Goal: Task Accomplishment & Management: Use online tool/utility

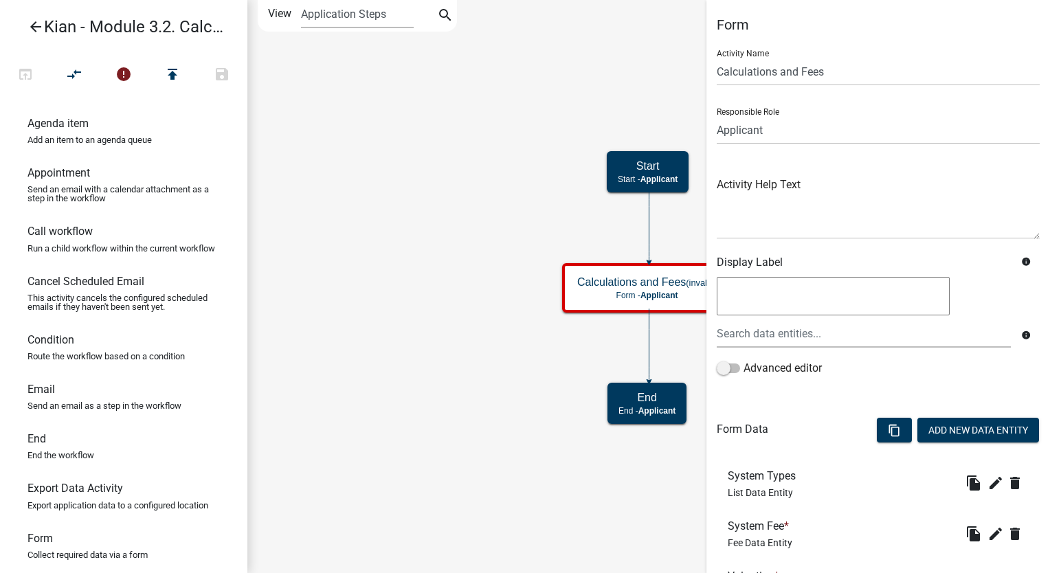
scroll to position [176, 0]
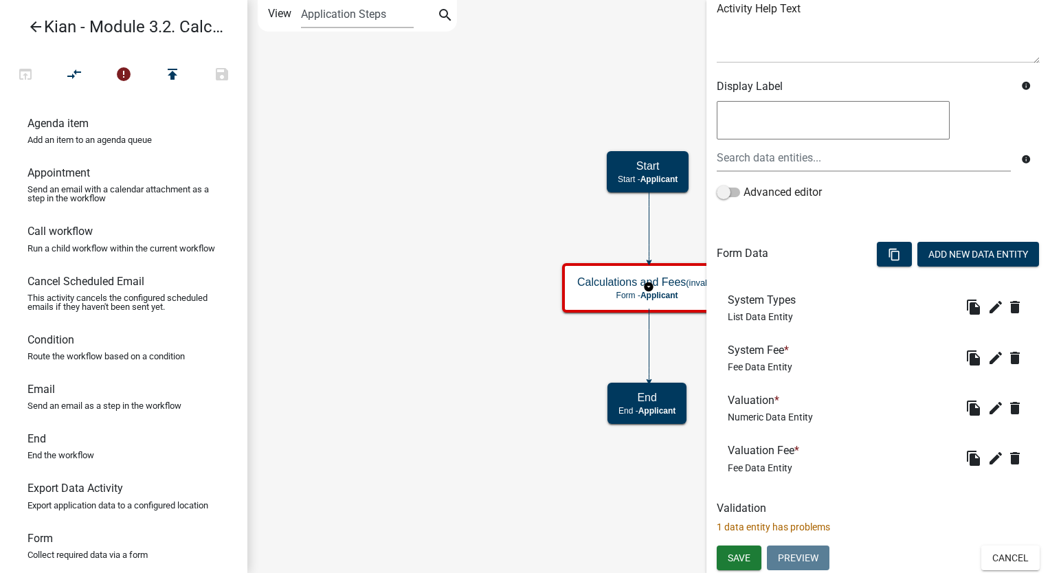
click at [808, 528] on p "1 data entity has problems" at bounding box center [878, 527] width 323 height 14
drag, startPoint x: 808, startPoint y: 528, endPoint x: 806, endPoint y: 514, distance: 13.9
click at [806, 514] on div "Validation 1 data entity has problems" at bounding box center [878, 518] width 323 height 33
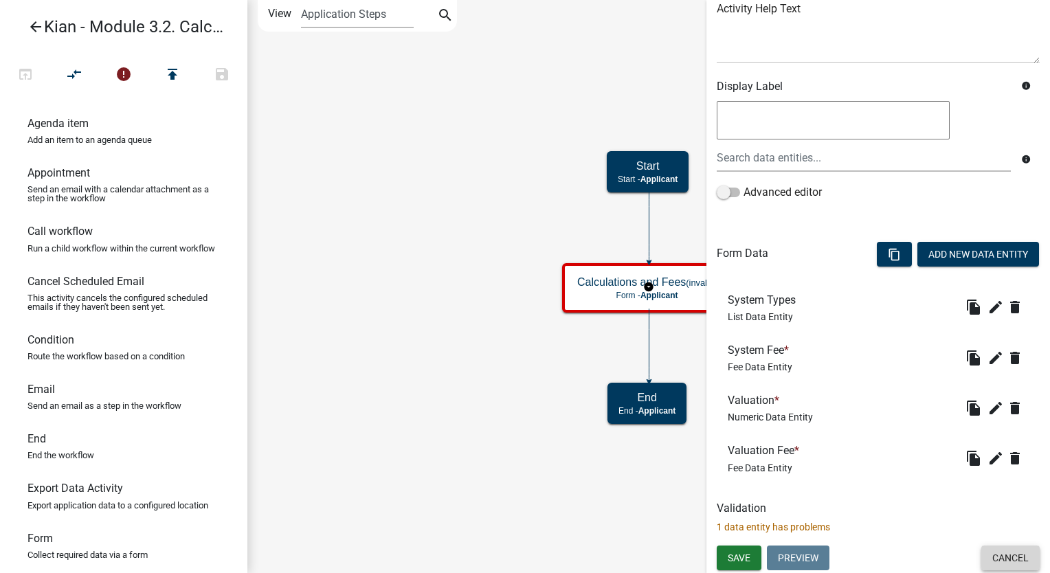
click at [1013, 559] on button "Cancel" at bounding box center [1010, 558] width 58 height 25
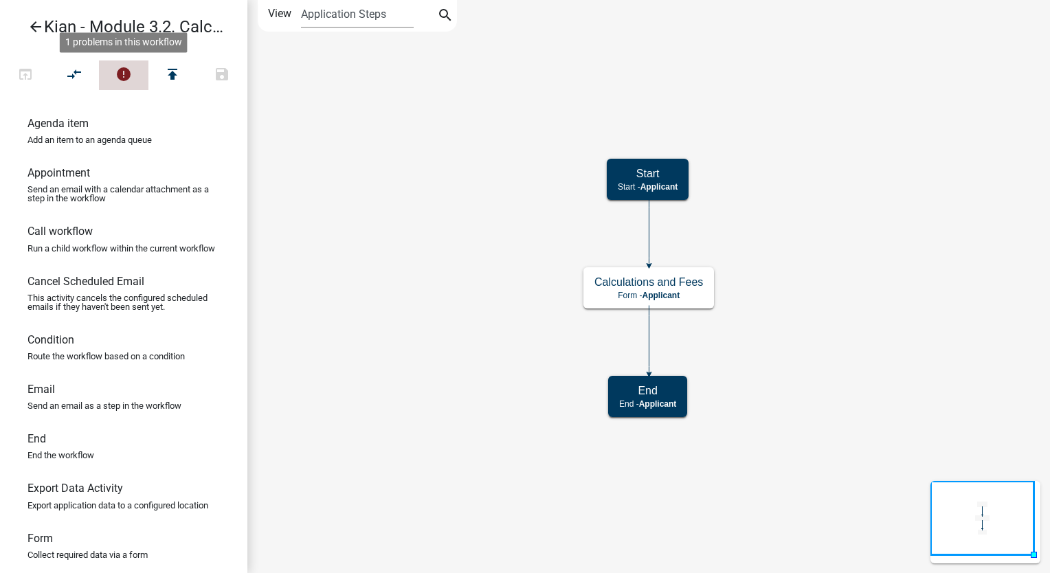
click at [125, 80] on icon "error" at bounding box center [123, 75] width 16 height 19
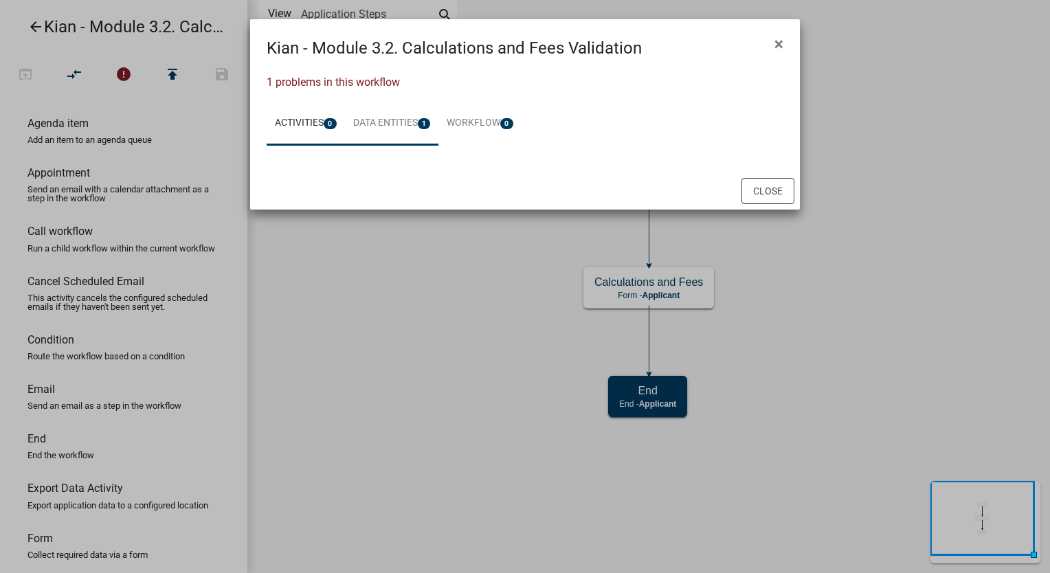
click at [388, 115] on link "Data Entities 1" at bounding box center [392, 124] width 94 height 44
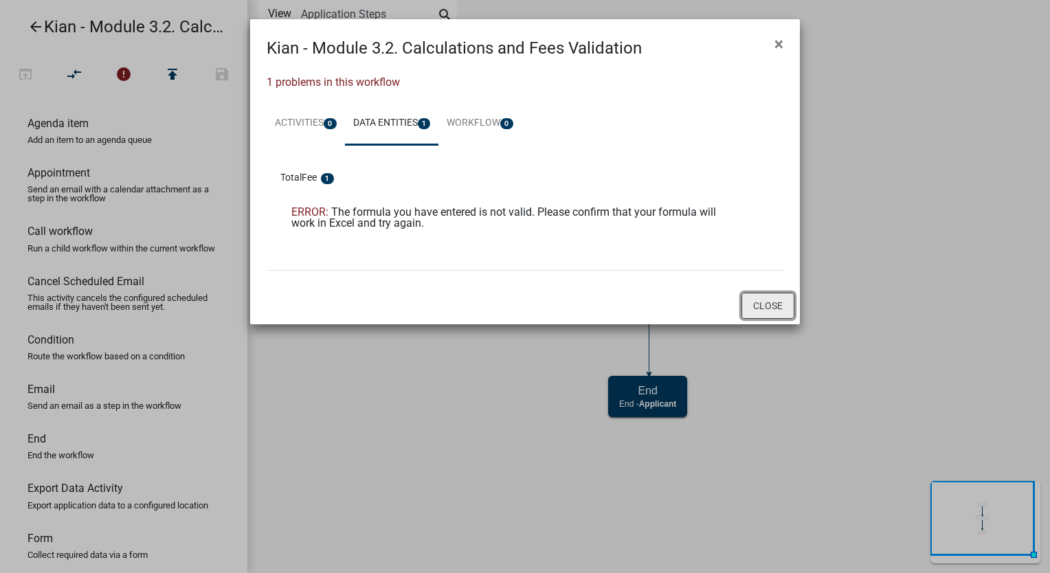
click at [752, 300] on button "Close" at bounding box center [767, 306] width 53 height 26
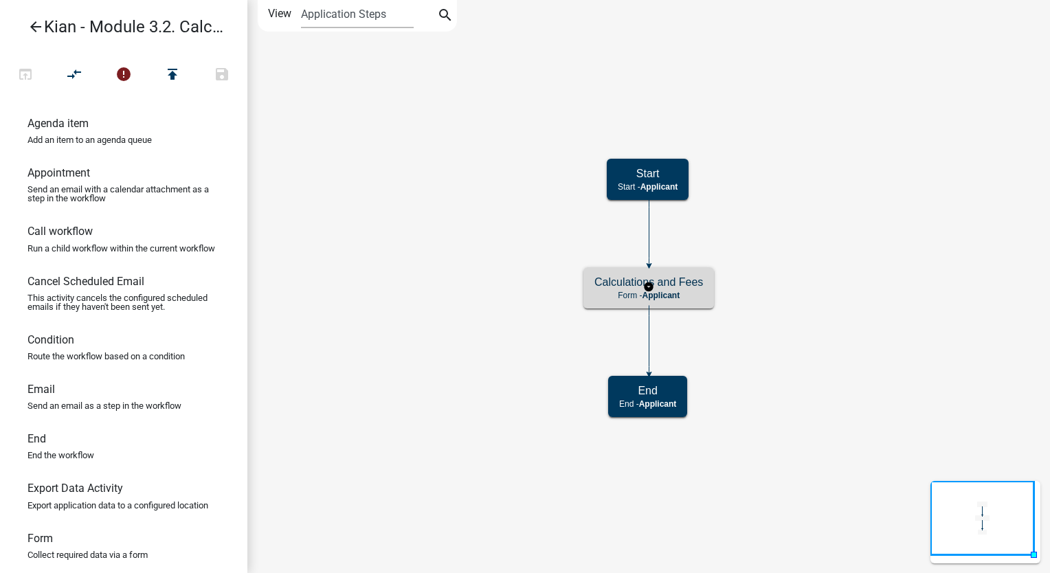
click at [617, 284] on h5 "Calculations and Fees" at bounding box center [648, 282] width 109 height 13
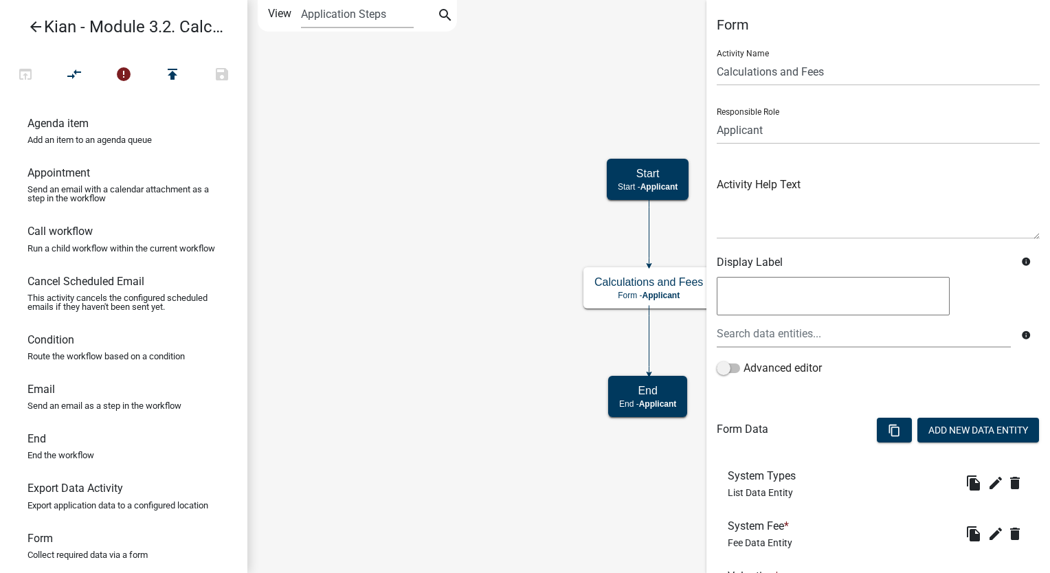
scroll to position [176, 0]
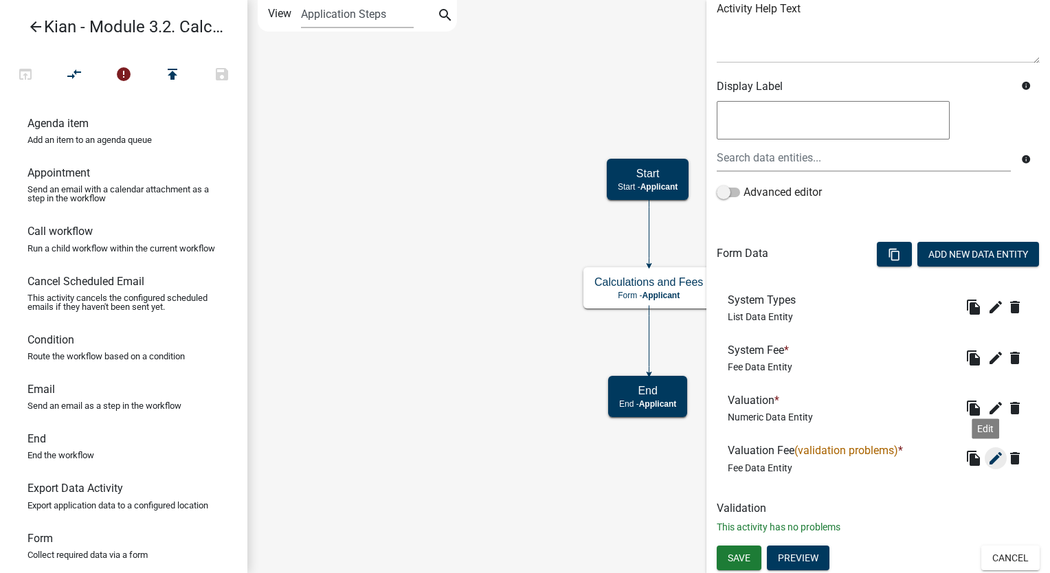
click at [987, 462] on icon "edit" at bounding box center [995, 458] width 16 height 16
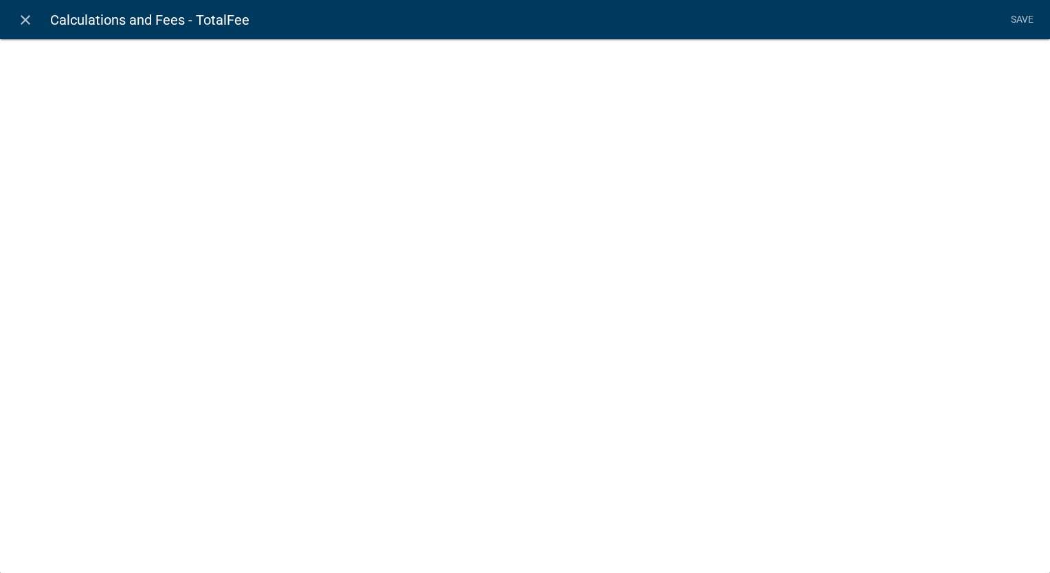
select select "fee"
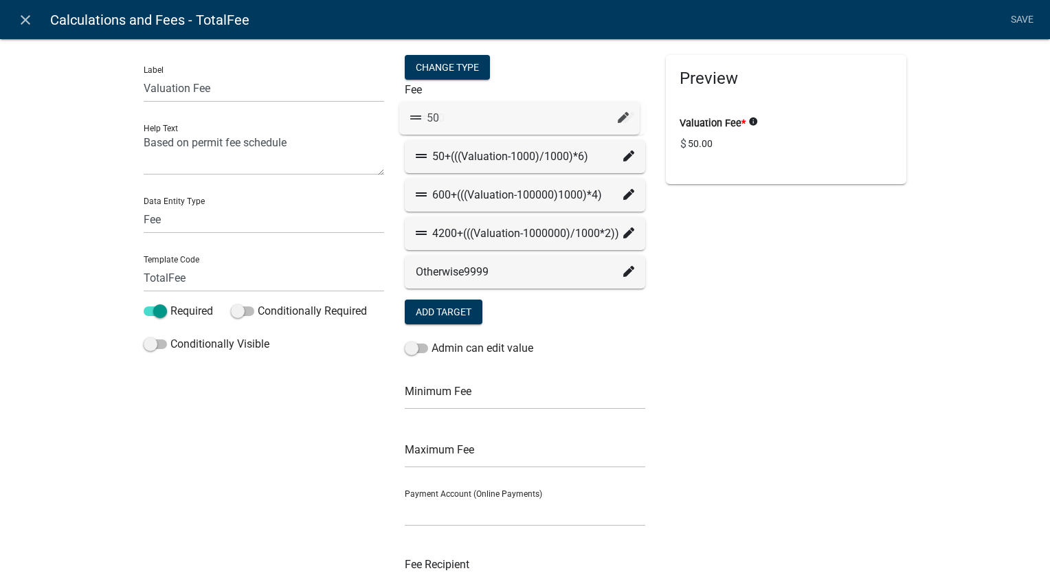
click at [627, 120] on icon at bounding box center [628, 117] width 11 height 11
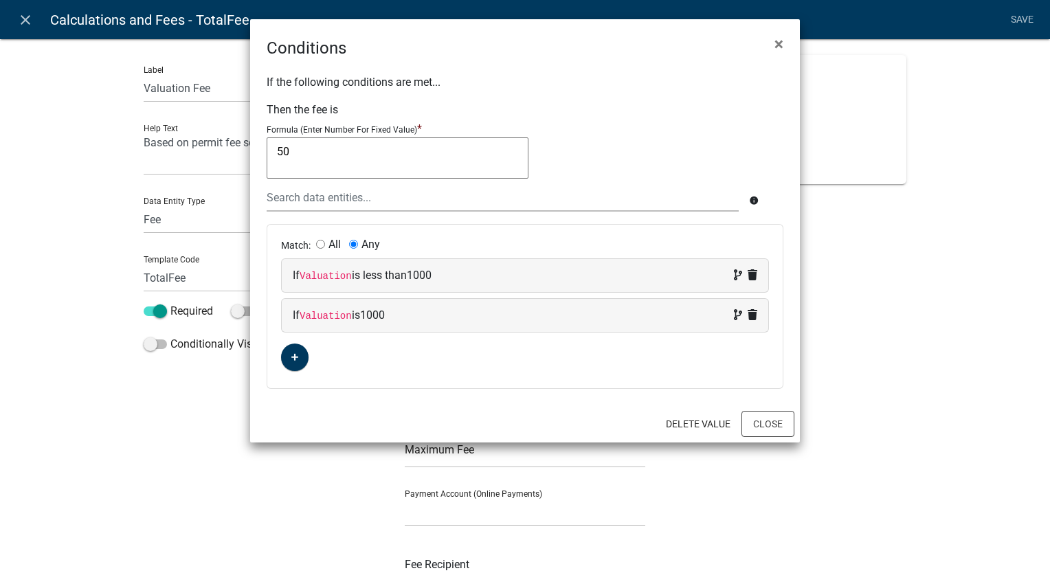
click at [316, 247] on input "All" at bounding box center [320, 244] width 9 height 9
radio input "true"
radio input "false"
click at [752, 312] on icon at bounding box center [753, 314] width 10 height 11
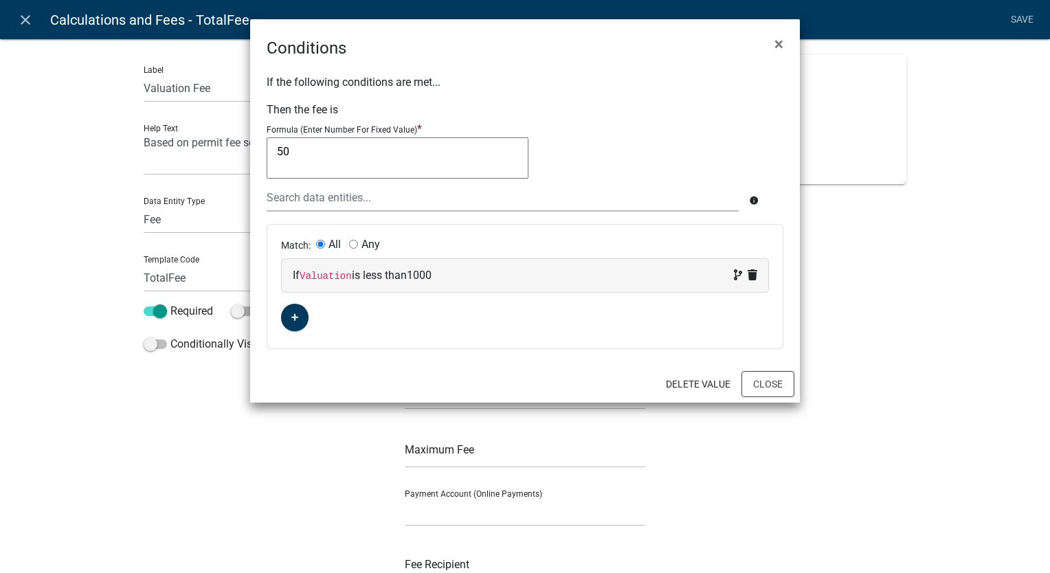
click at [330, 276] on code "Valuation" at bounding box center [326, 276] width 52 height 11
select select "25: Valuation"
select select "5: <"
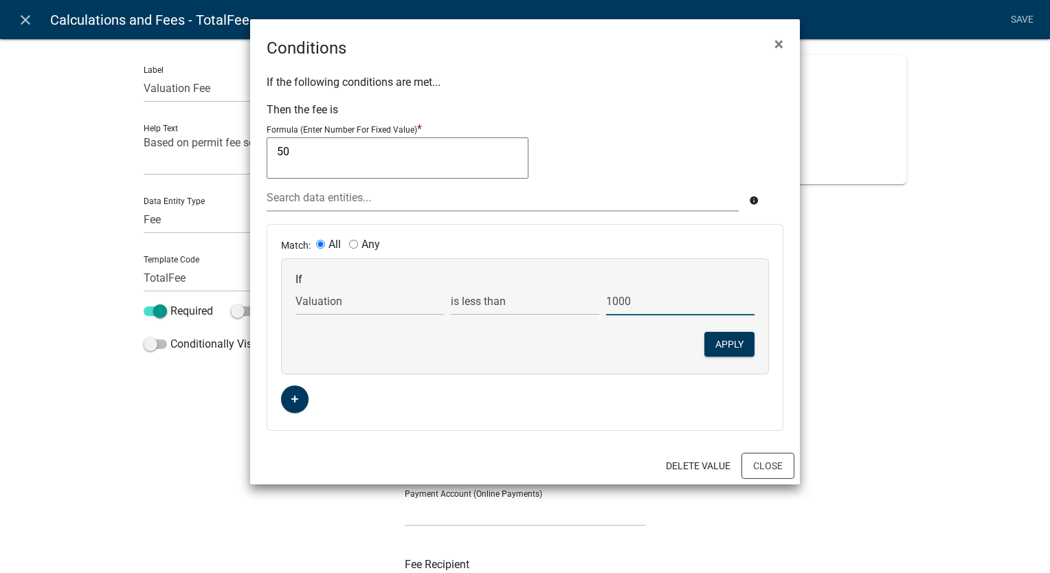
click at [651, 309] on input "1000" at bounding box center [680, 301] width 148 height 28
type input "1001"
click at [721, 336] on button "Apply" at bounding box center [729, 344] width 50 height 25
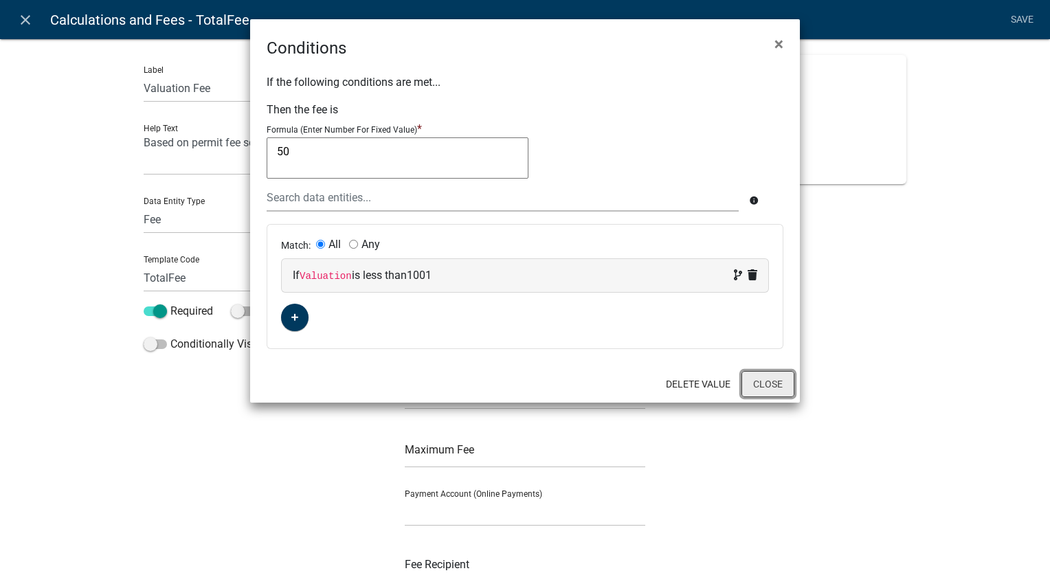
click at [764, 383] on button "Close" at bounding box center [767, 384] width 53 height 26
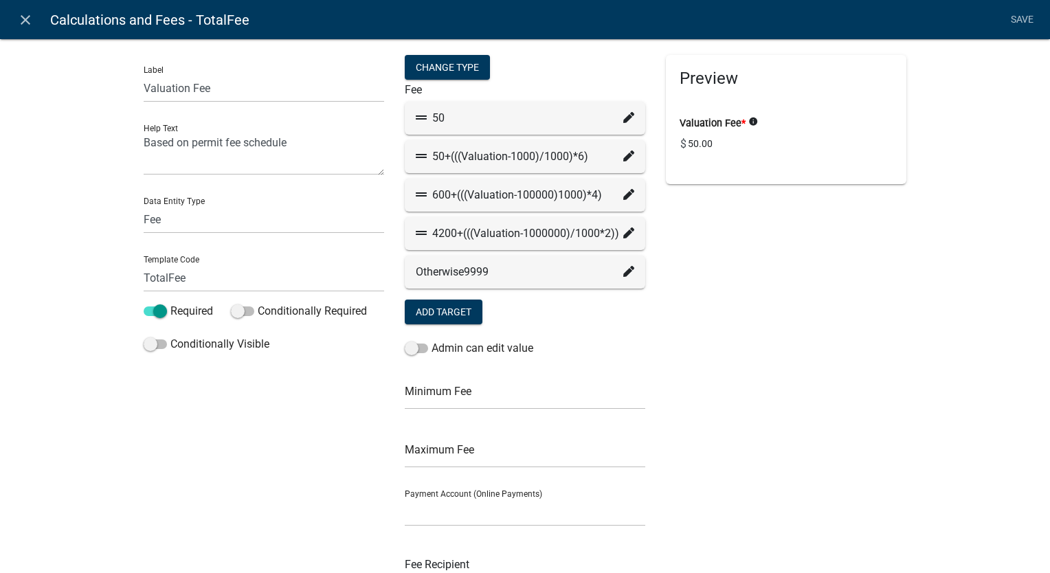
click at [625, 155] on icon at bounding box center [628, 155] width 11 height 11
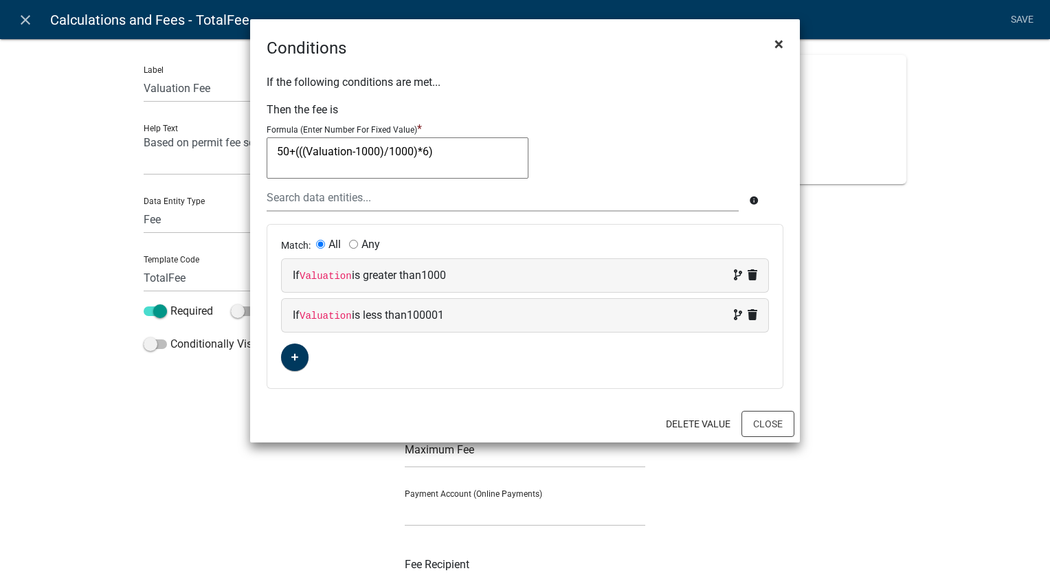
click at [789, 39] on button "×" at bounding box center [778, 44] width 31 height 38
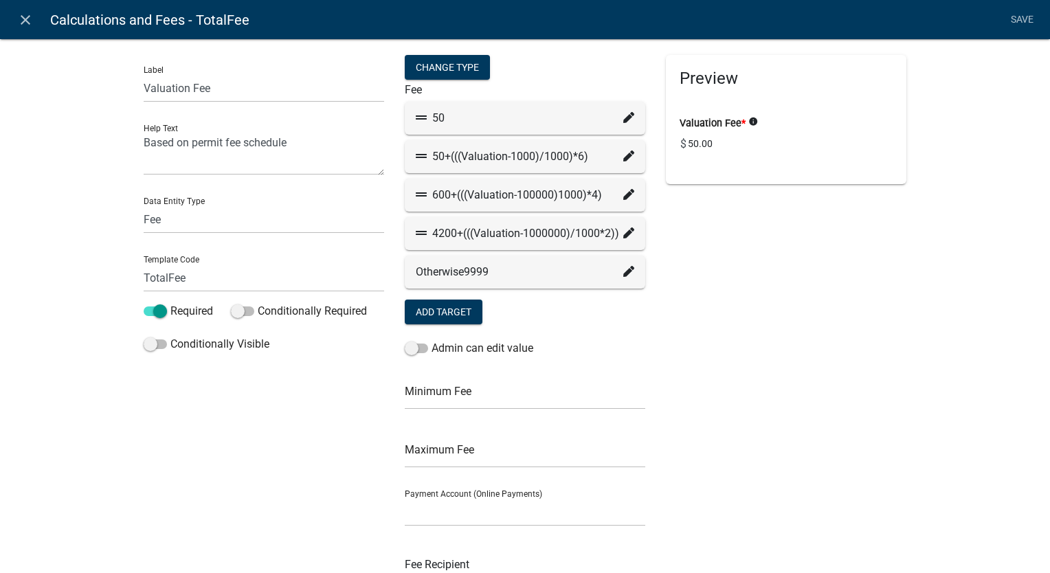
click at [623, 113] on icon at bounding box center [628, 117] width 11 height 11
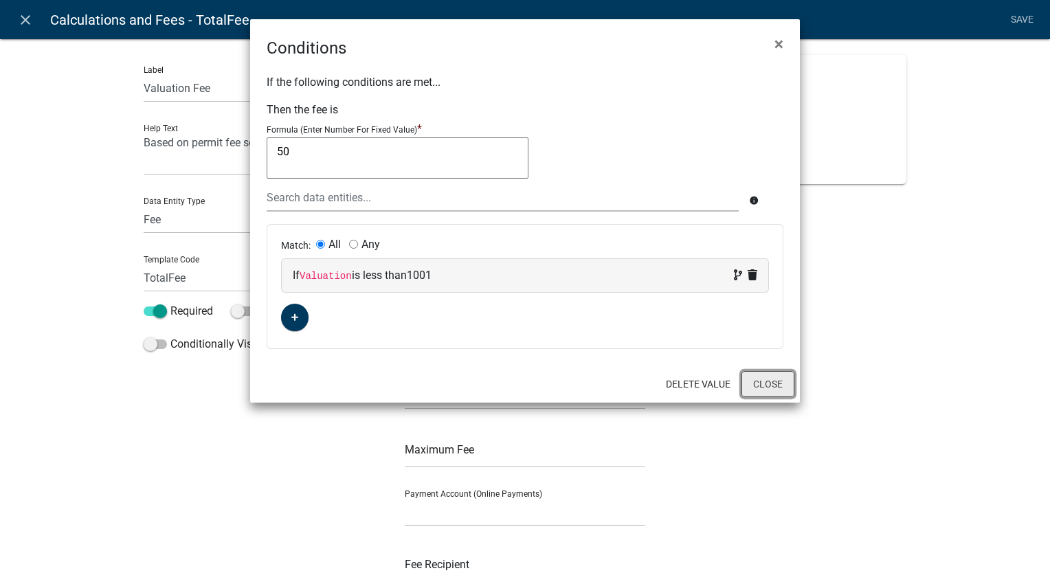
click at [759, 373] on button "Close" at bounding box center [767, 384] width 53 height 26
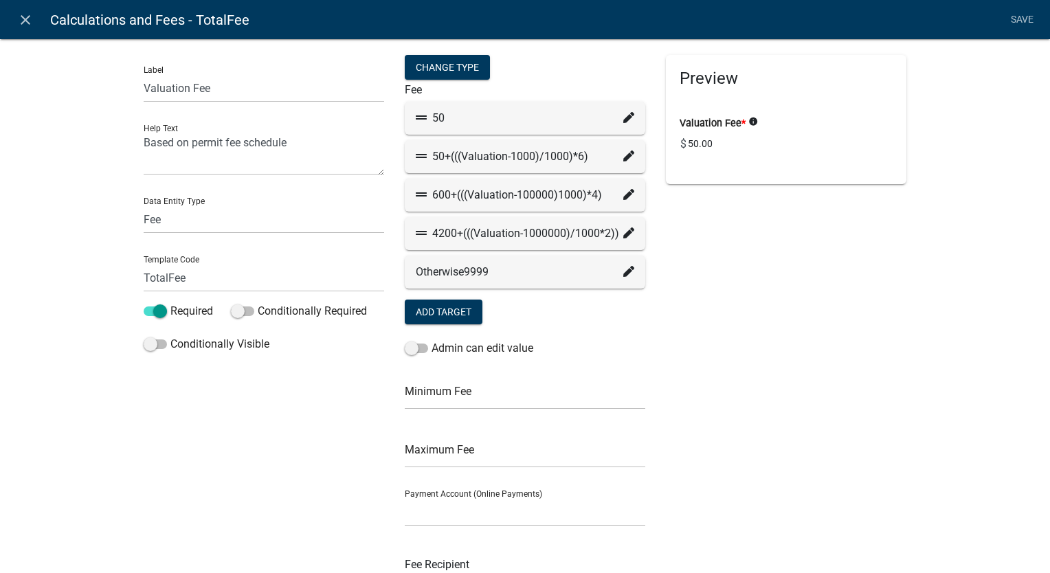
click at [623, 158] on icon at bounding box center [628, 155] width 11 height 11
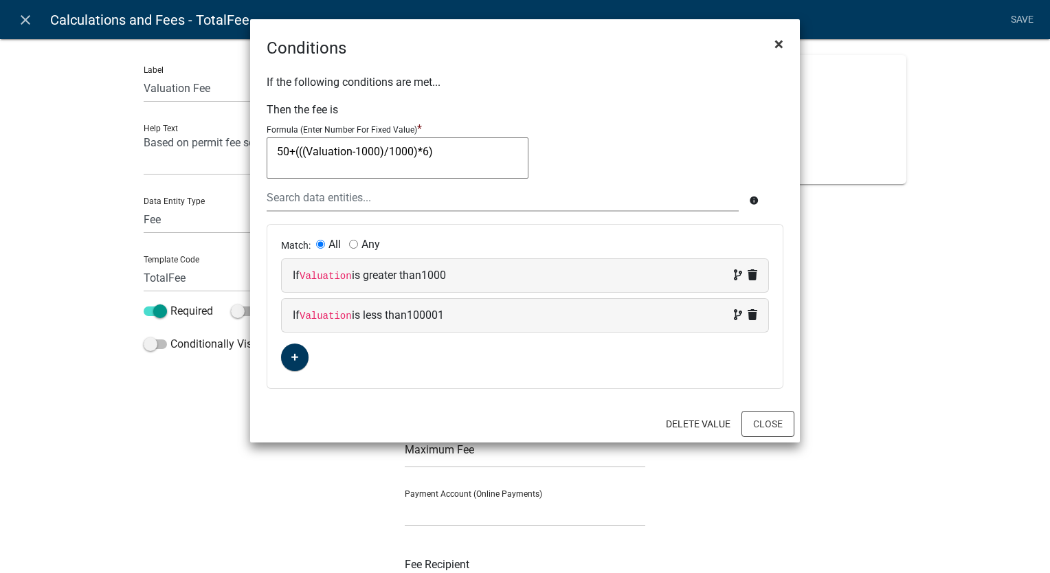
click at [776, 45] on span "×" at bounding box center [778, 43] width 9 height 19
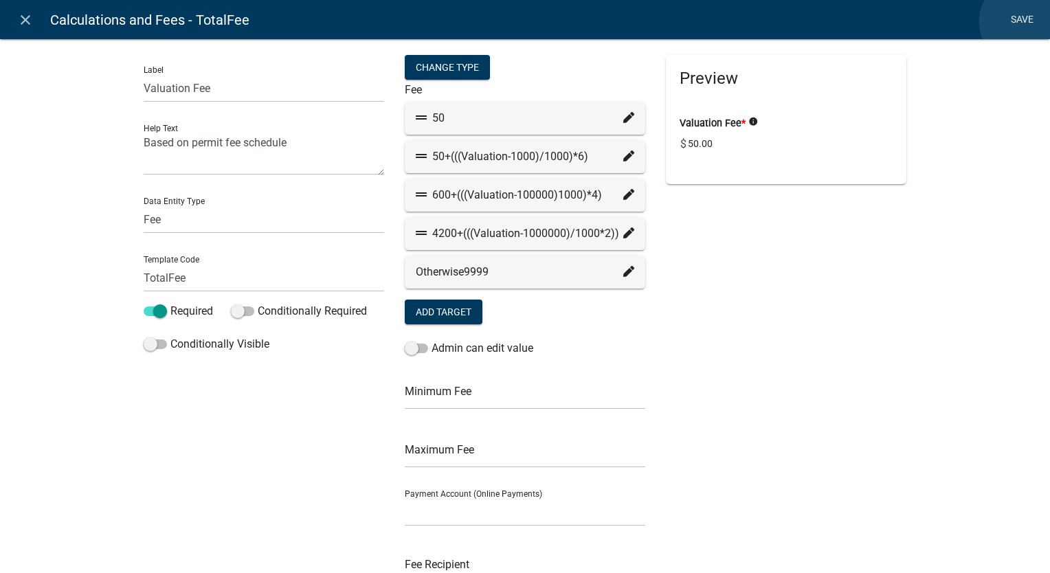
click at [1022, 21] on link "Save" at bounding box center [1022, 20] width 34 height 26
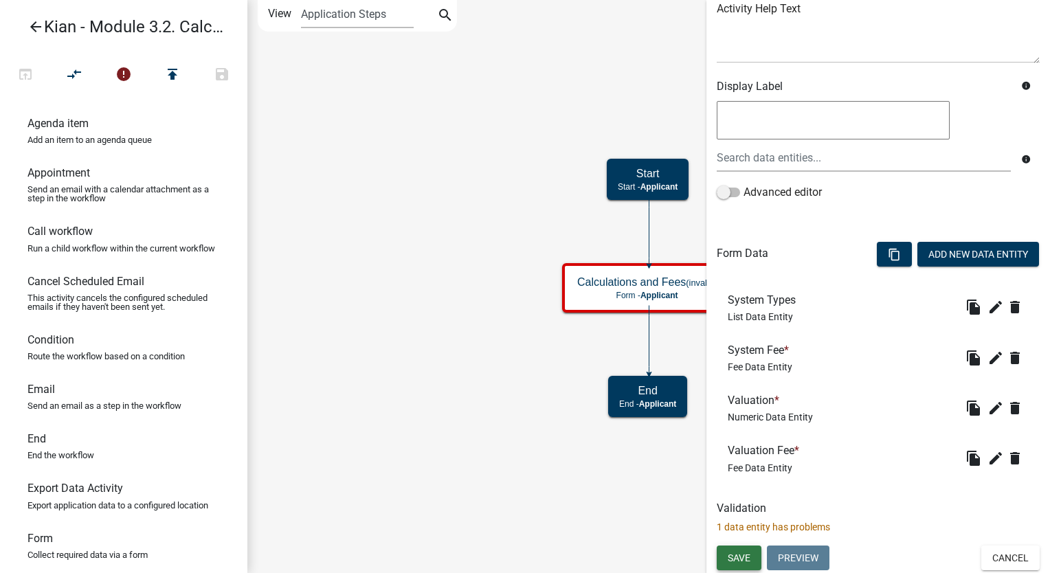
click at [753, 557] on button "Save" at bounding box center [739, 558] width 45 height 25
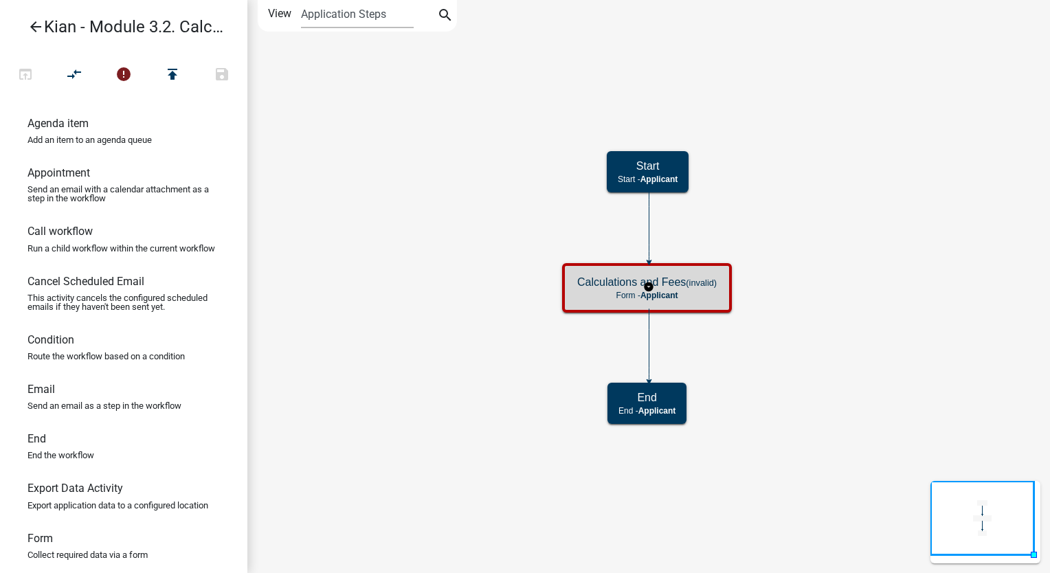
click at [698, 302] on div "Calculations and Fees (invalid) Form - Applicant" at bounding box center [646, 287] width 161 height 41
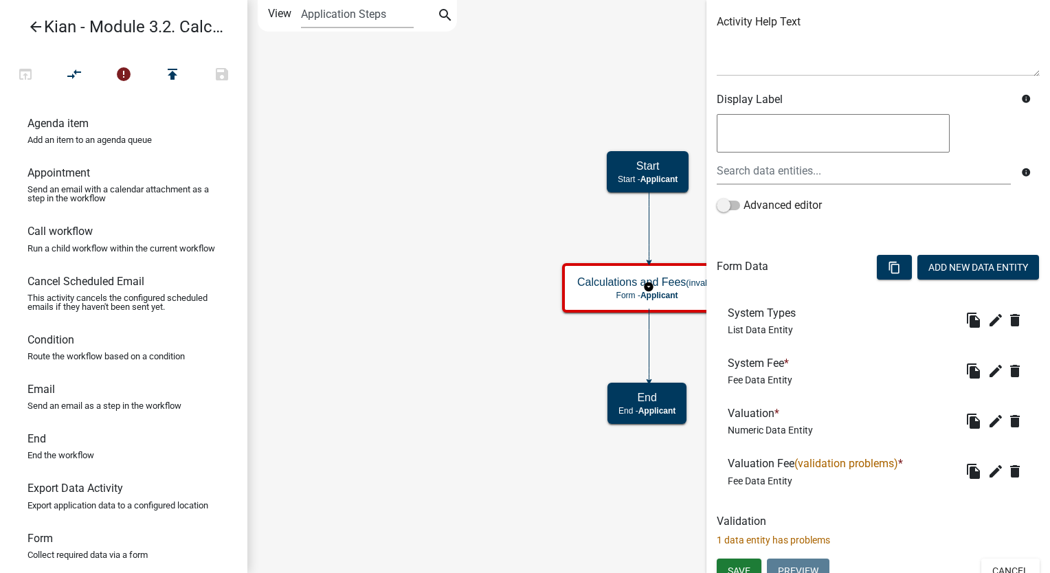
scroll to position [176, 0]
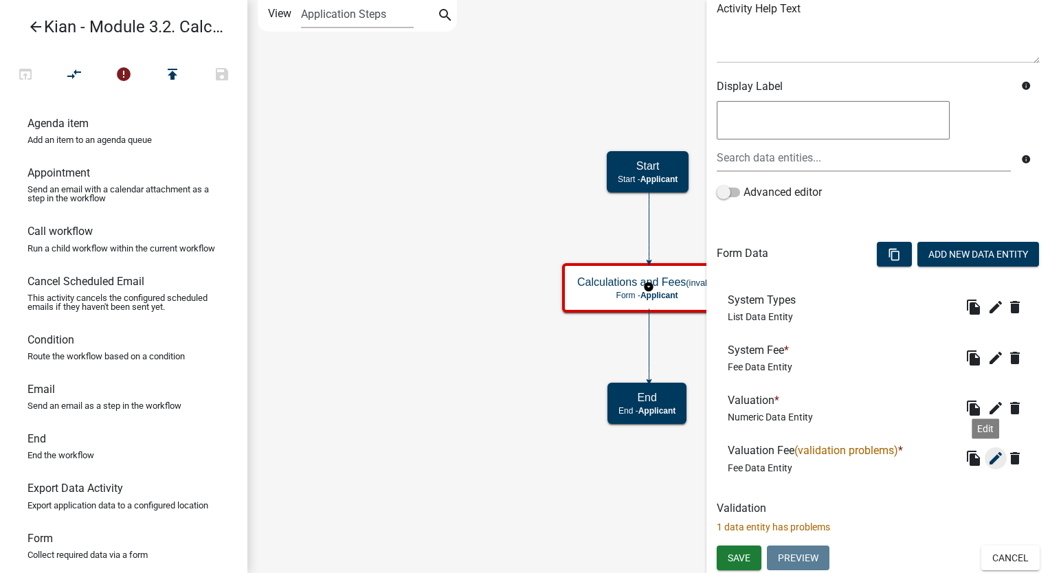
click at [987, 455] on icon "edit" at bounding box center [995, 458] width 16 height 16
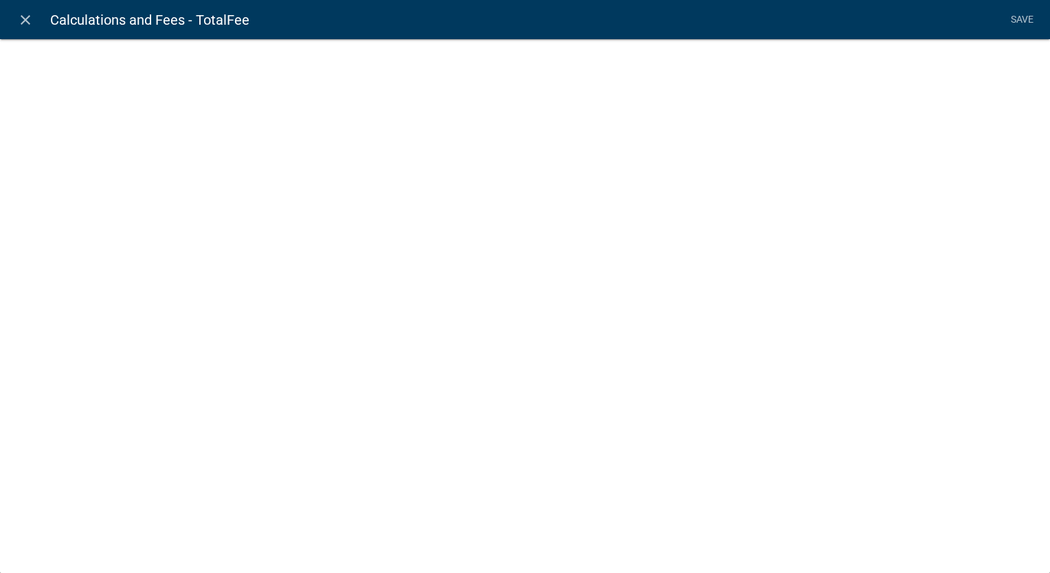
select select "fee"
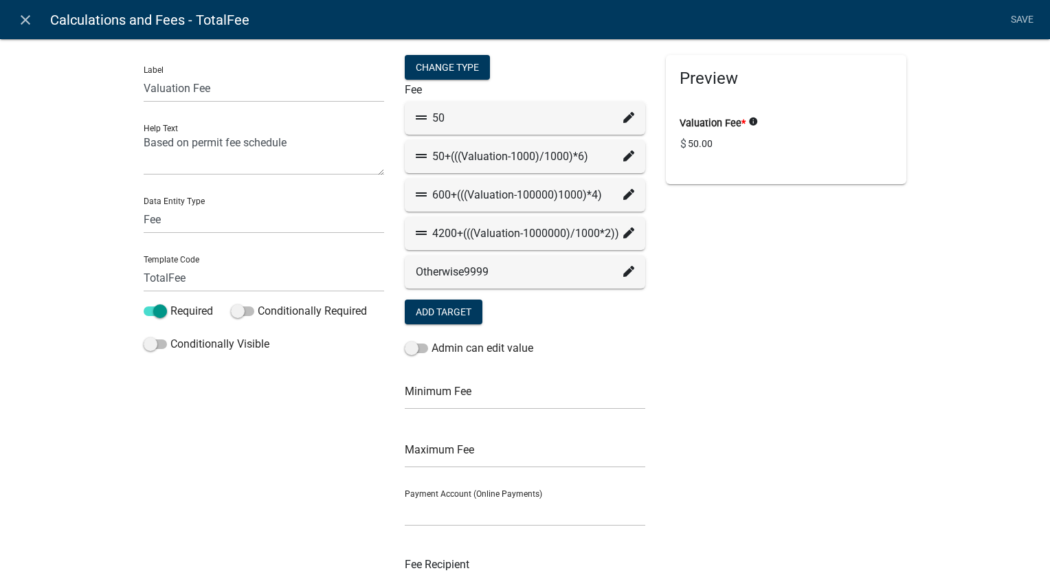
click at [629, 153] on div "50+(((Valuation-1000)/1000)*6)" at bounding box center [525, 156] width 240 height 33
click at [623, 159] on icon at bounding box center [628, 155] width 11 height 11
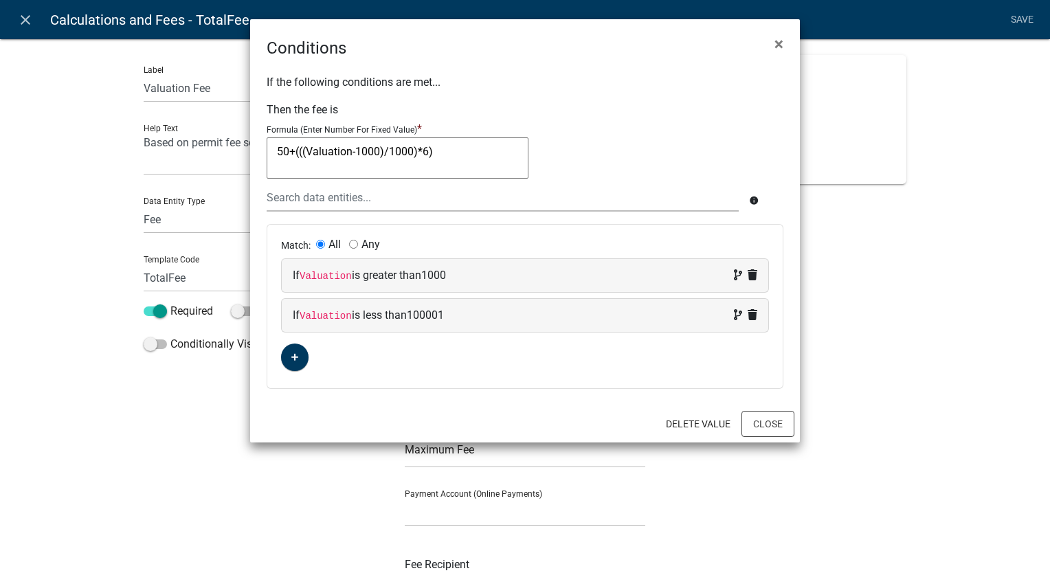
click at [328, 153] on textarea "50+(((Valuation-1000)/1000)*6)" at bounding box center [398, 157] width 262 height 41
click at [320, 201] on div at bounding box center [502, 197] width 493 height 28
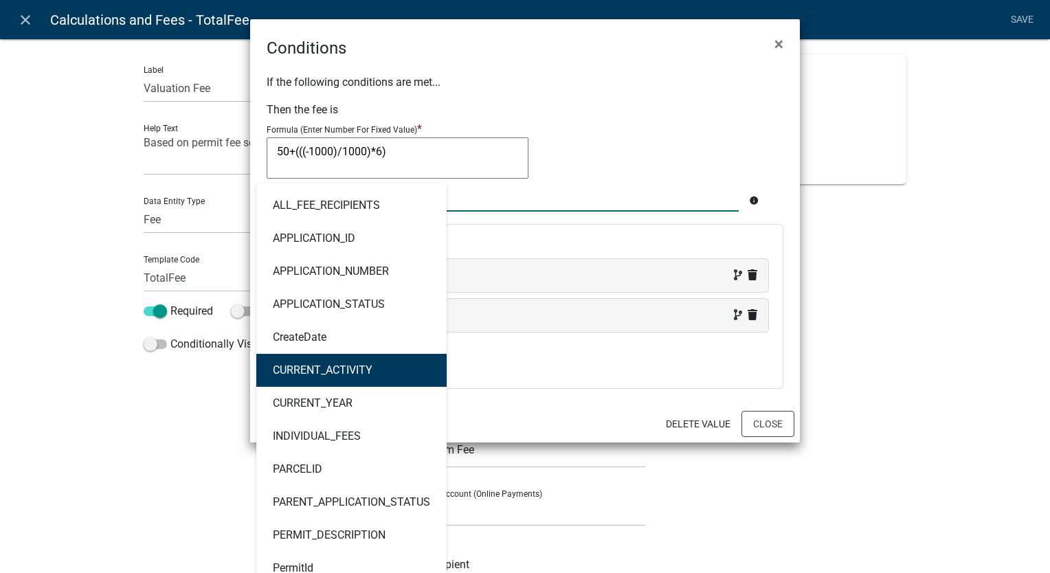
scroll to position [478, 0]
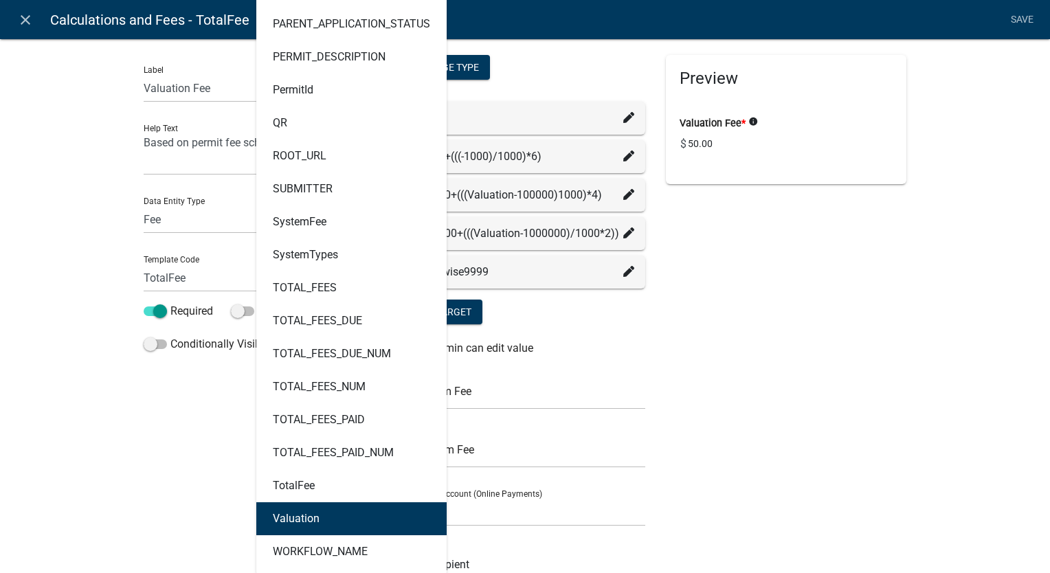
click at [318, 517] on button "Valuation" at bounding box center [351, 518] width 190 height 33
type textarea "50+(((Valuation-1000)/1000)*6)"
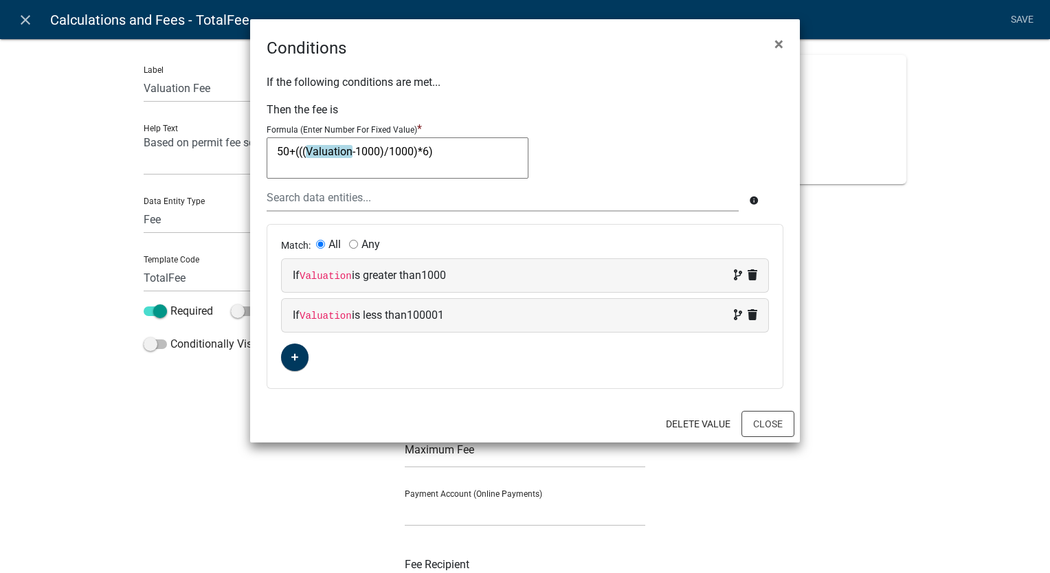
click at [440, 161] on textarea "50+(((Valuation-1000)/1000)*6)" at bounding box center [398, 157] width 262 height 41
click at [447, 156] on textarea "50+(((Valuation-1000)/1000)*6)" at bounding box center [398, 157] width 262 height 41
click at [753, 418] on button "Close" at bounding box center [767, 424] width 53 height 26
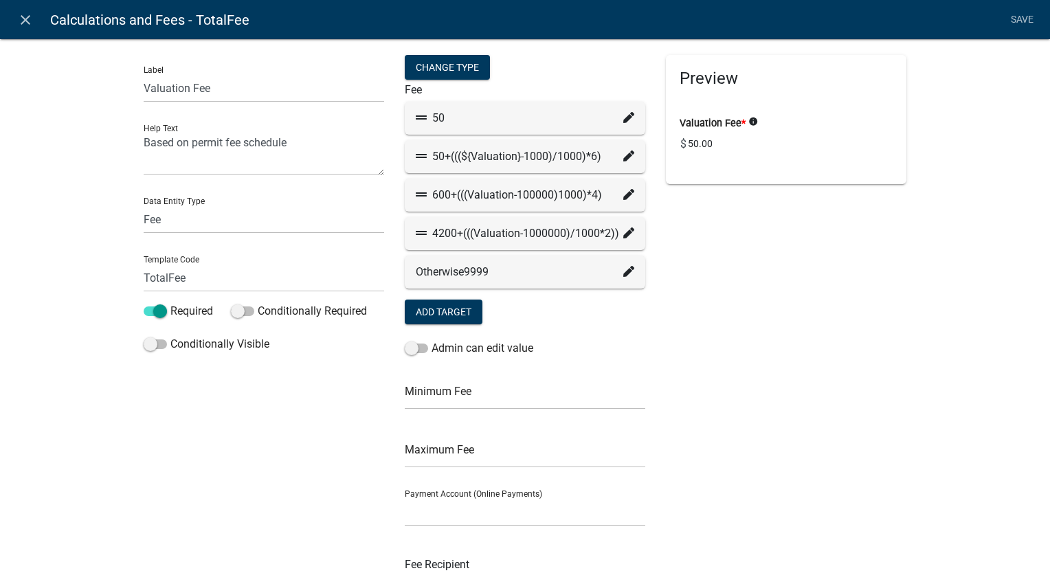
click at [625, 192] on icon at bounding box center [628, 194] width 11 height 11
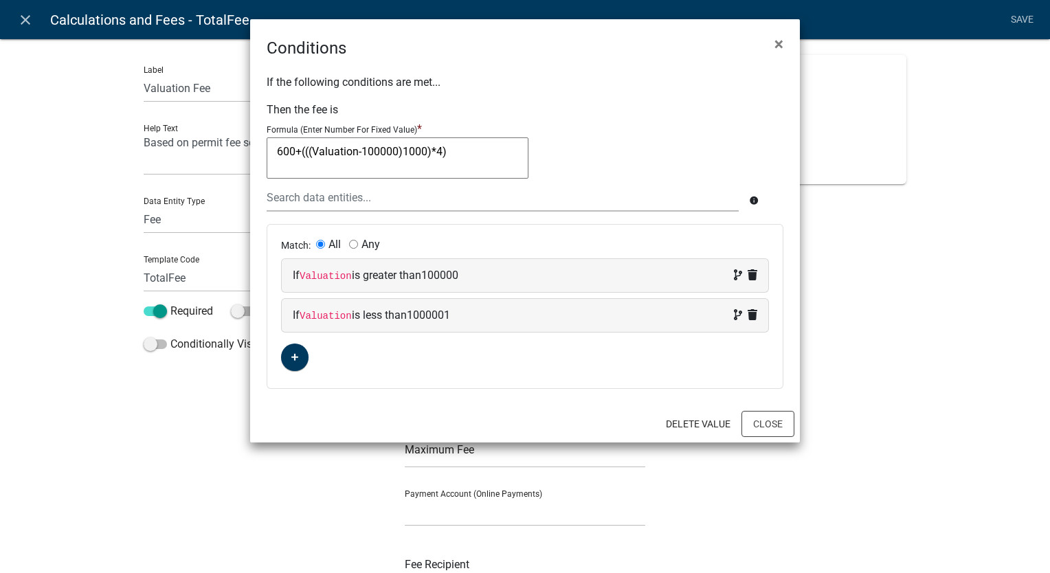
click at [318, 149] on textarea "600+(((Valuation-100000)1000)*4)" at bounding box center [398, 157] width 262 height 41
type textarea "600+(((${Valuation-100000})1000)*4)"
click at [763, 421] on button "Close" at bounding box center [767, 424] width 53 height 26
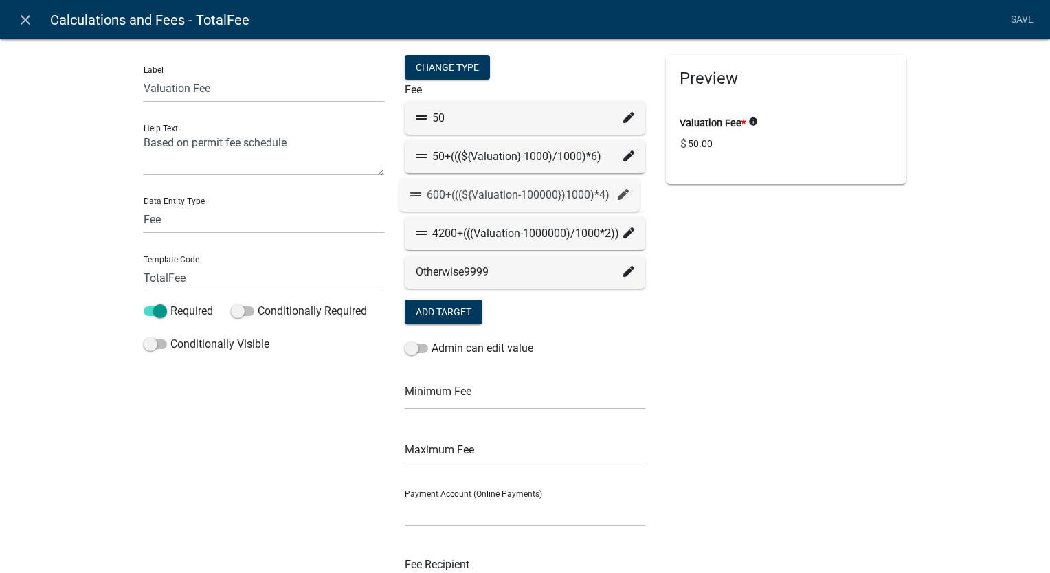
click at [626, 192] on icon at bounding box center [628, 194] width 11 height 11
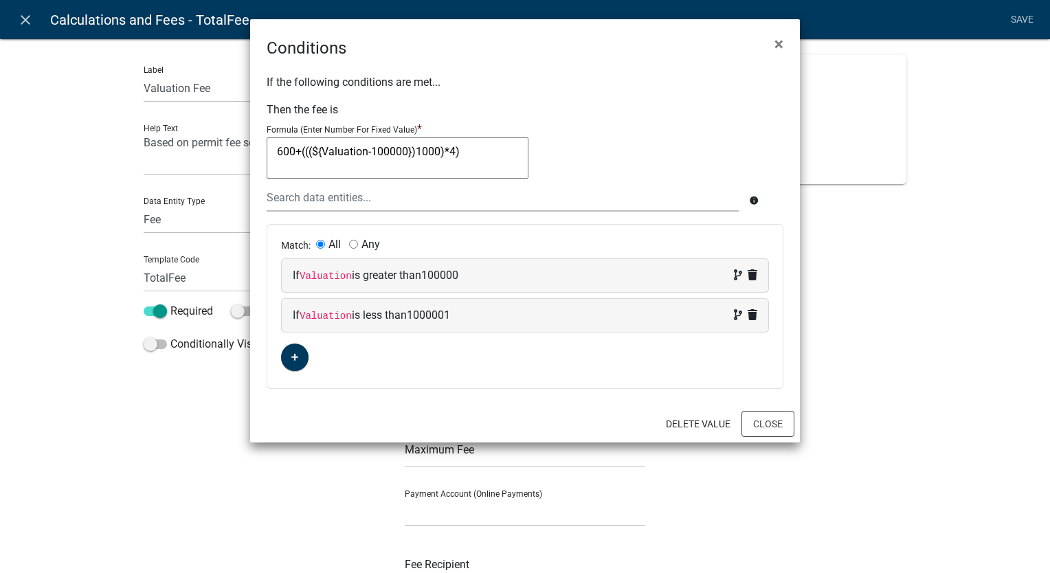
click at [322, 153] on textarea "600+(((${Valuation-100000})1000)*4)" at bounding box center [398, 157] width 262 height 41
type textarea "600+(((Valuation-100000)1000)*4)"
click at [755, 416] on button "Close" at bounding box center [767, 424] width 53 height 26
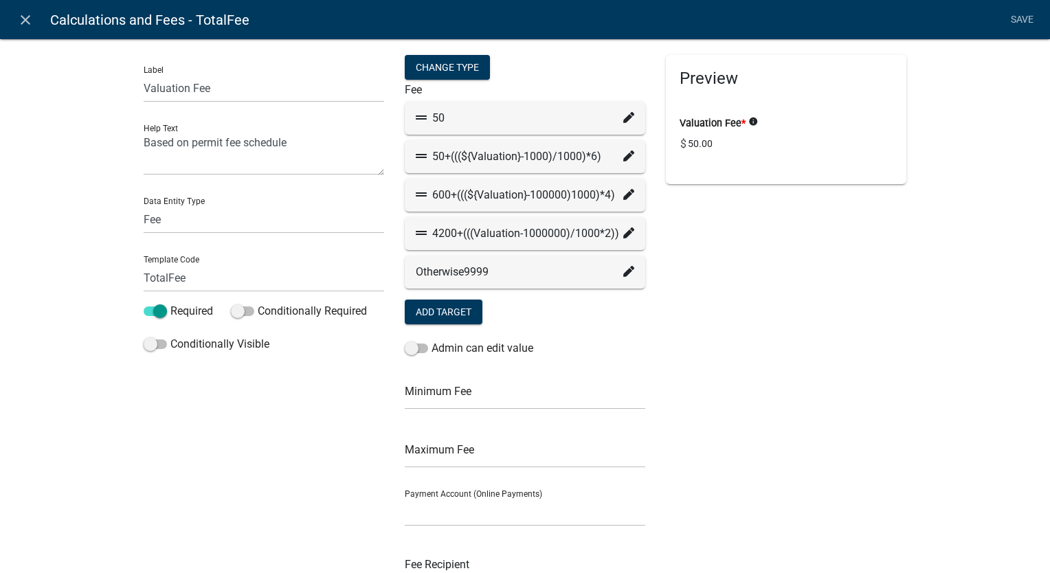
click at [623, 232] on icon at bounding box center [628, 232] width 11 height 11
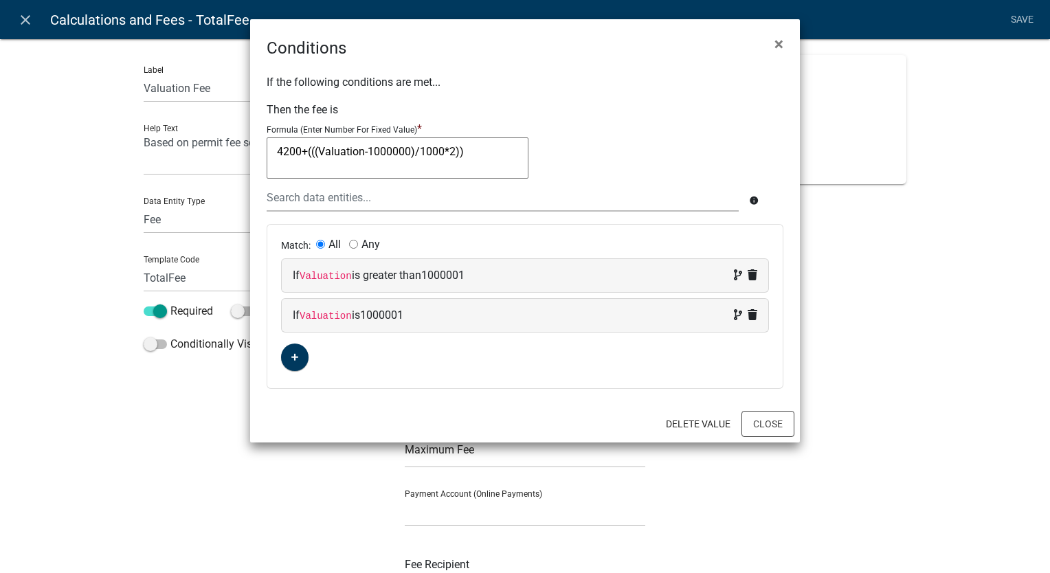
click at [319, 152] on textarea "4200+(((Valuation-1000000)/1000*2))" at bounding box center [398, 157] width 262 height 41
click at [478, 150] on textarea "4200+((${Valuation-1000000}/1000*2))" at bounding box center [398, 157] width 262 height 41
click at [422, 153] on textarea "4200+((${Valuation-1000000}/1000*2))" at bounding box center [398, 157] width 262 height 41
click at [506, 146] on textarea "4200+((Valuation-1000000/1000*2))" at bounding box center [398, 157] width 262 height 41
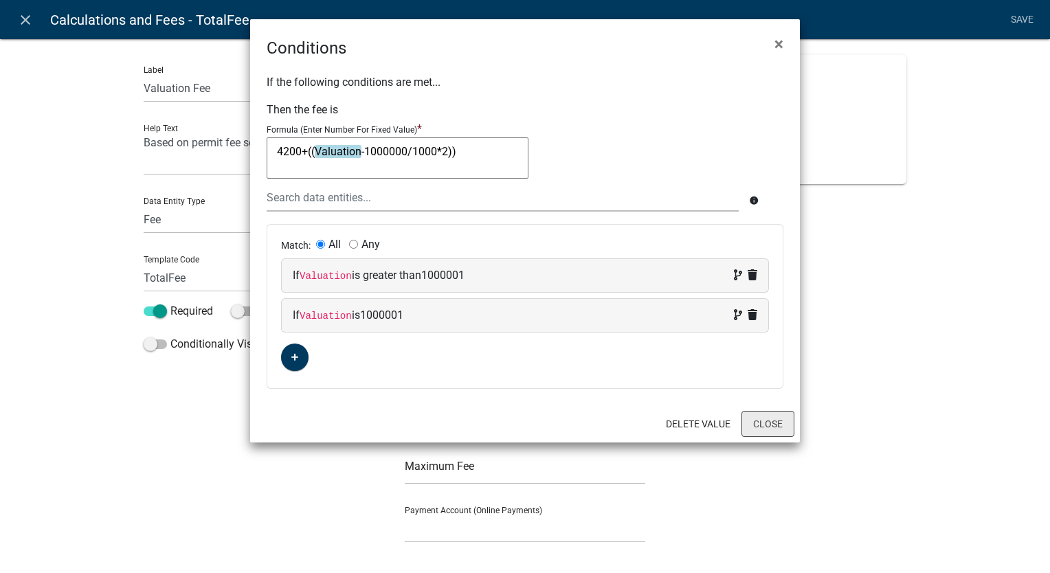
type textarea "4200+((Valuation-1000000/1000*2))"
click at [768, 419] on button "Close" at bounding box center [767, 424] width 53 height 26
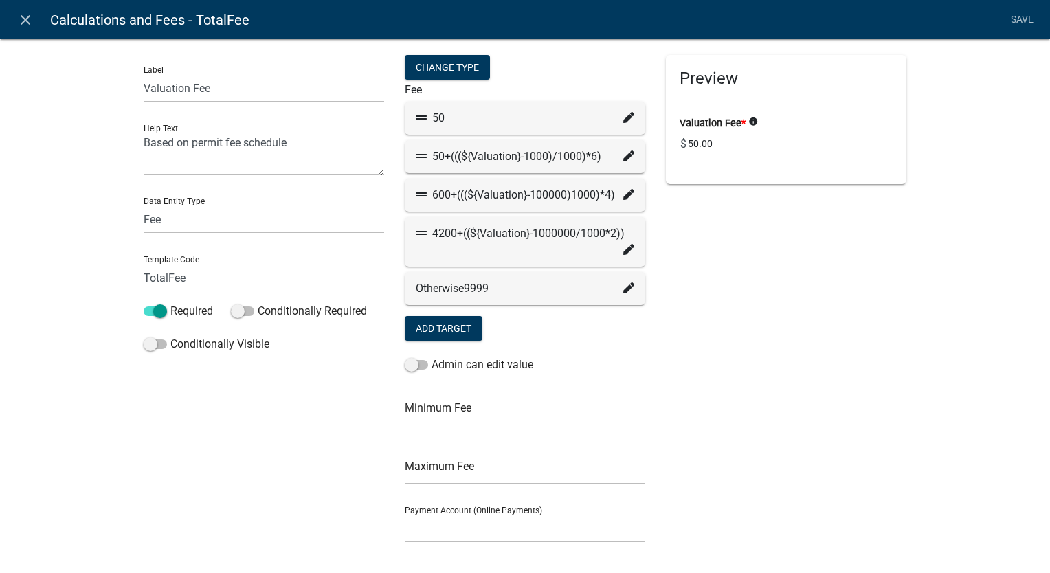
click at [623, 251] on icon at bounding box center [628, 249] width 11 height 11
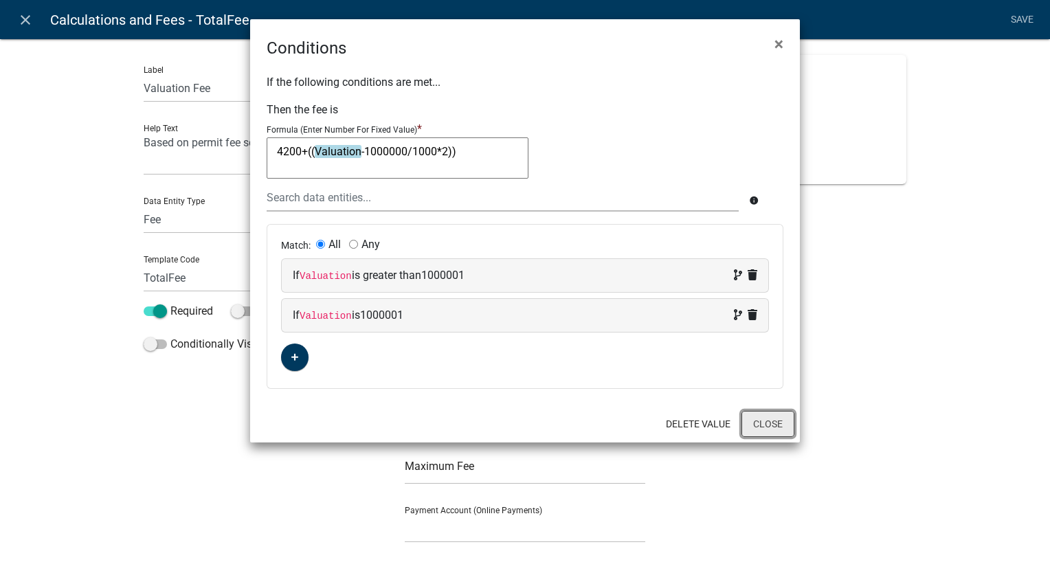
click at [763, 419] on button "Close" at bounding box center [767, 424] width 53 height 26
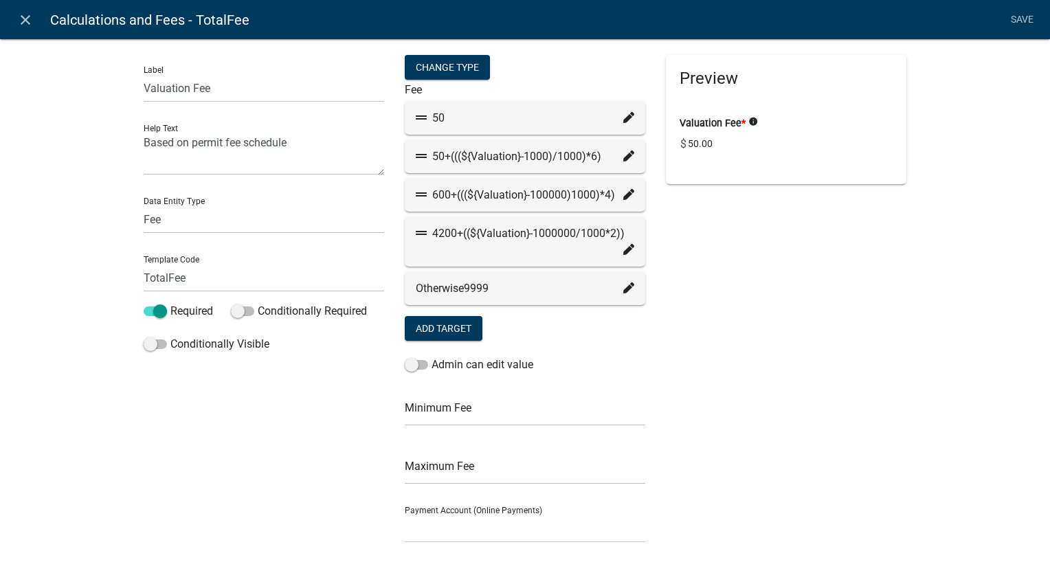
click at [623, 284] on icon at bounding box center [628, 287] width 11 height 11
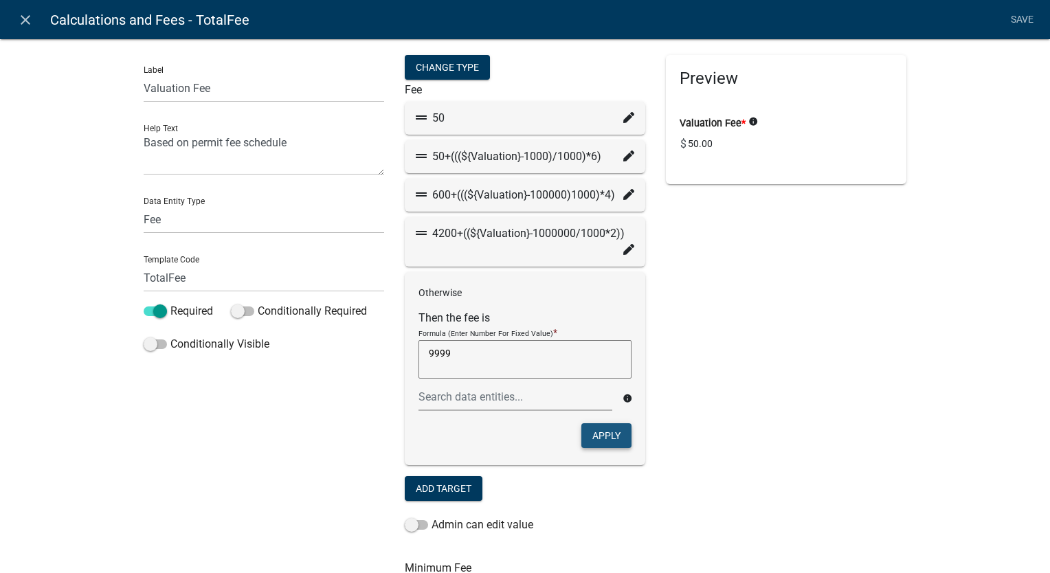
click at [612, 437] on button "Apply" at bounding box center [606, 435] width 50 height 25
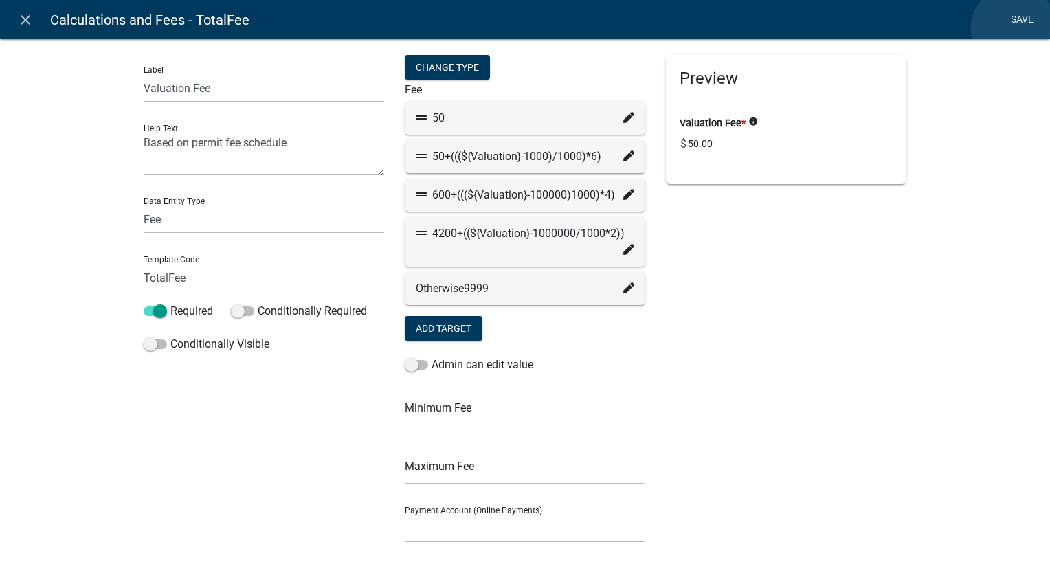
click at [1014, 29] on link "Save" at bounding box center [1022, 20] width 34 height 26
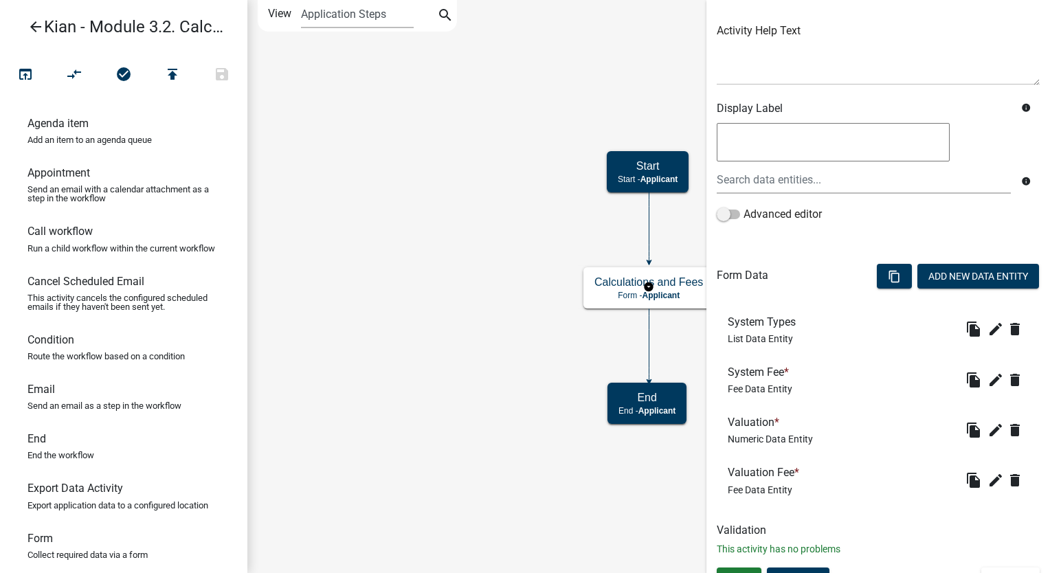
scroll to position [176, 0]
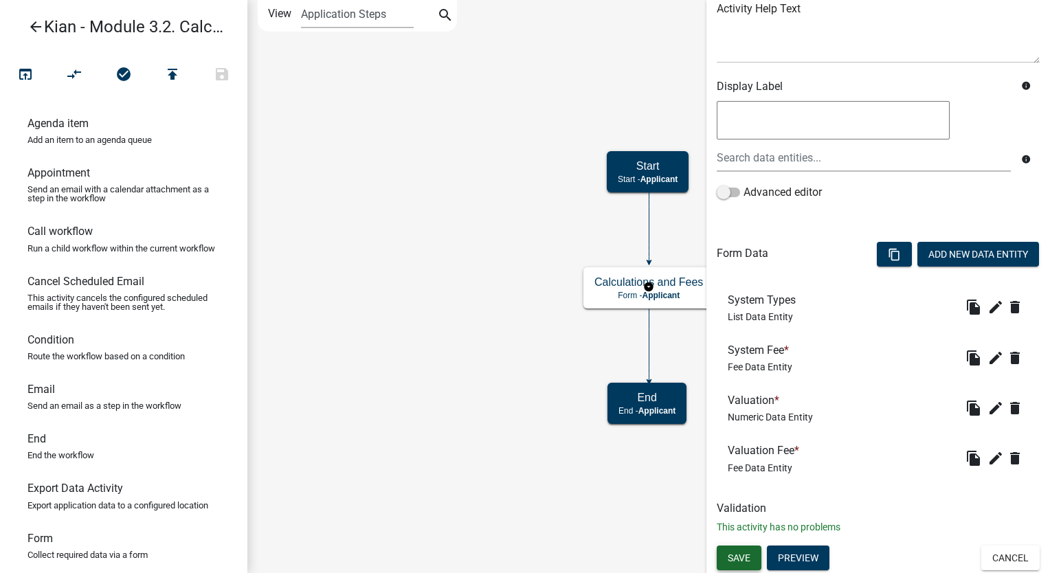
click at [750, 556] on span "Save" at bounding box center [739, 557] width 23 height 11
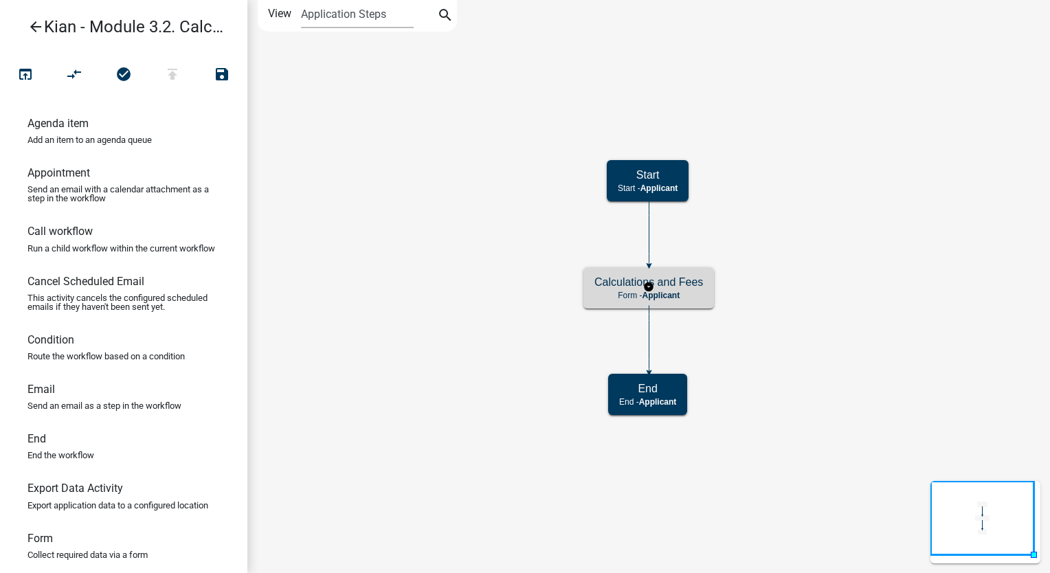
scroll to position [0, 0]
